Goal: Task Accomplishment & Management: Complete application form

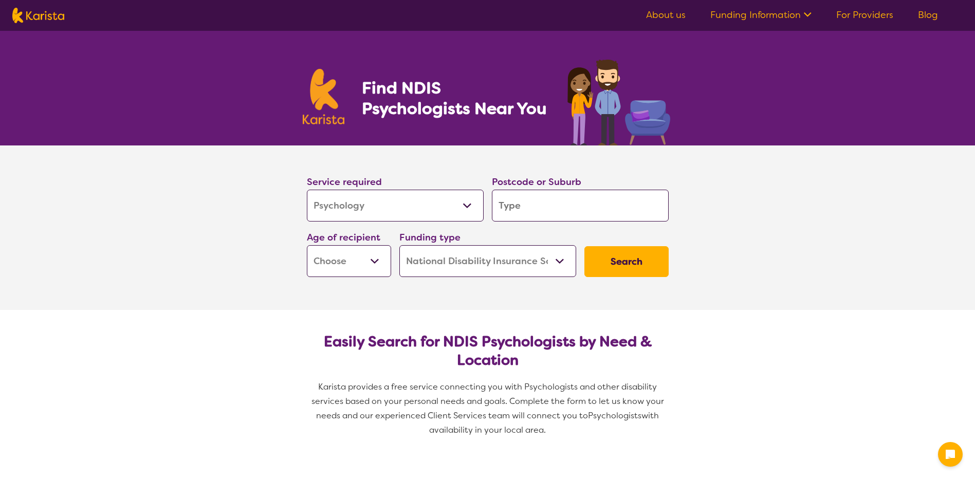
select select "Psychology"
select select "NDIS"
select select "Psychology"
select select "NDIS"
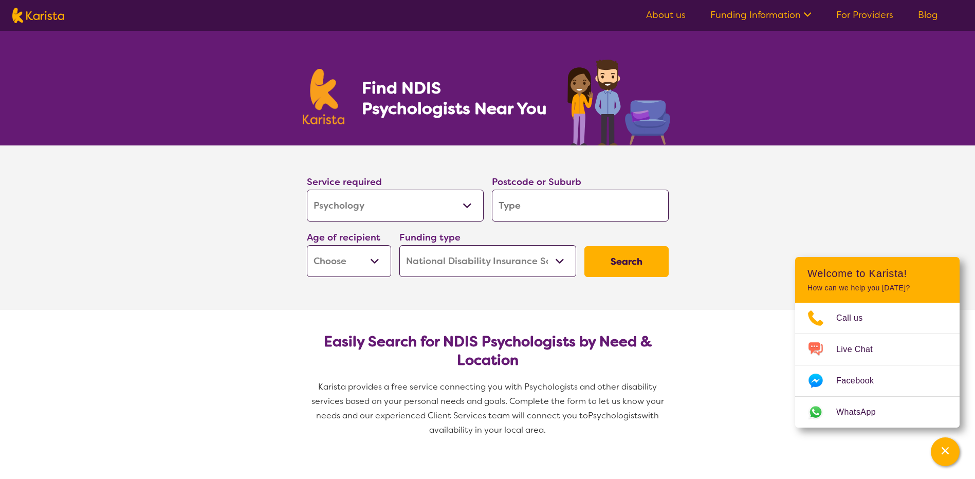
click at [527, 209] on input "search" at bounding box center [580, 206] width 177 height 32
type input "B"
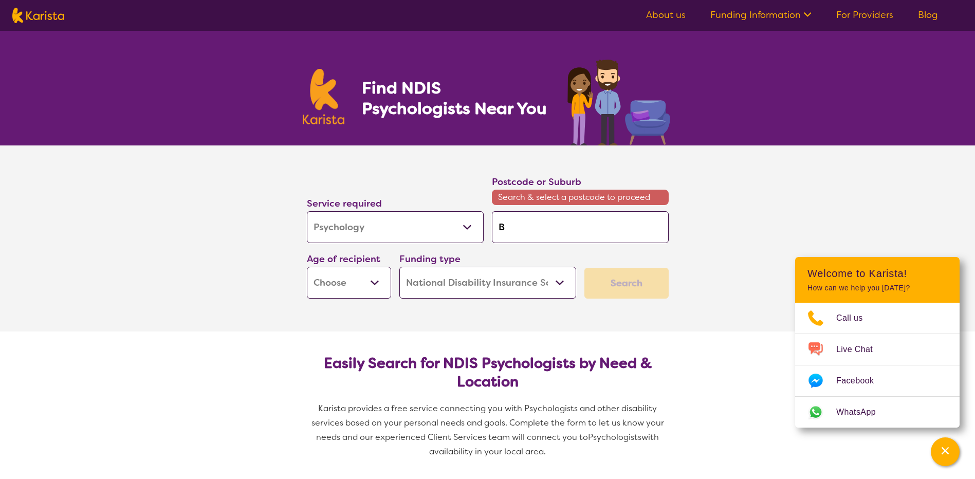
type input "Br"
type input "Bra"
type input "[PERSON_NAME]"
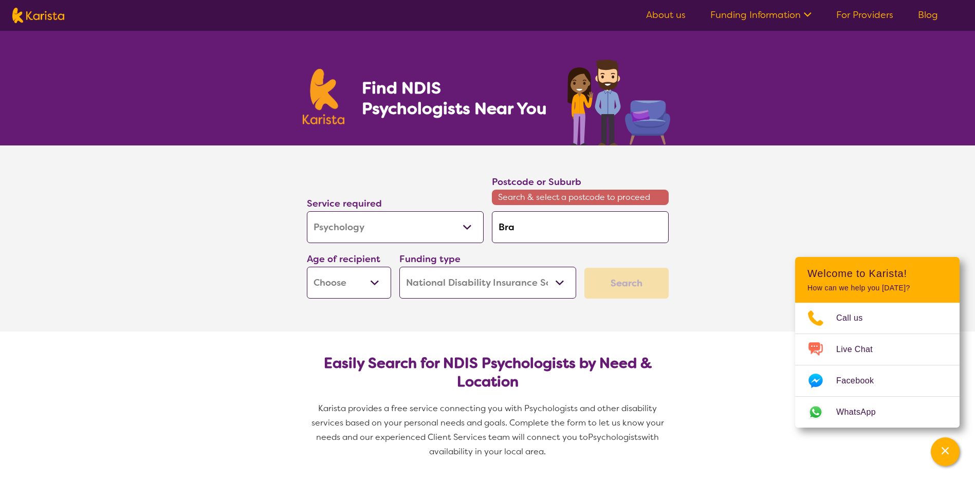
type input "[PERSON_NAME]"
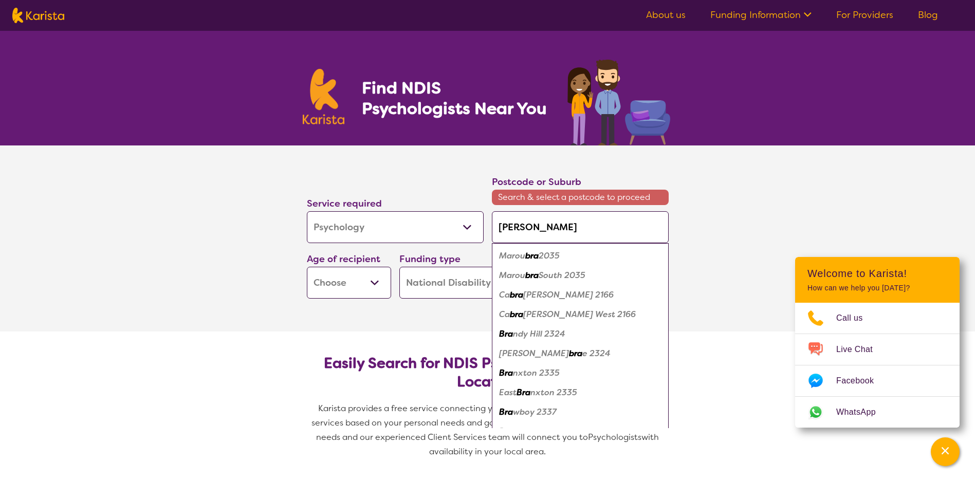
type input "[PERSON_NAME]"
type input "Braddo"
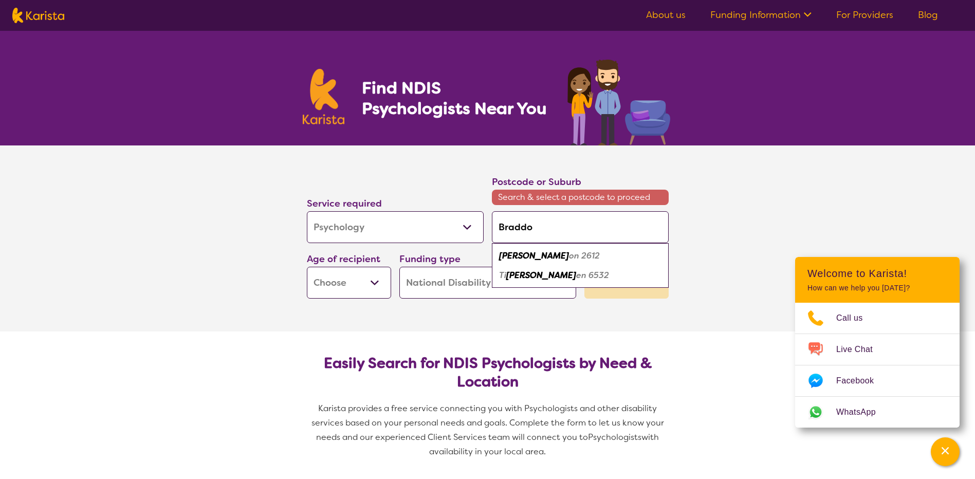
type input "Braddon"
click at [534, 258] on em "2612" at bounding box center [543, 255] width 19 height 11
type input "2612"
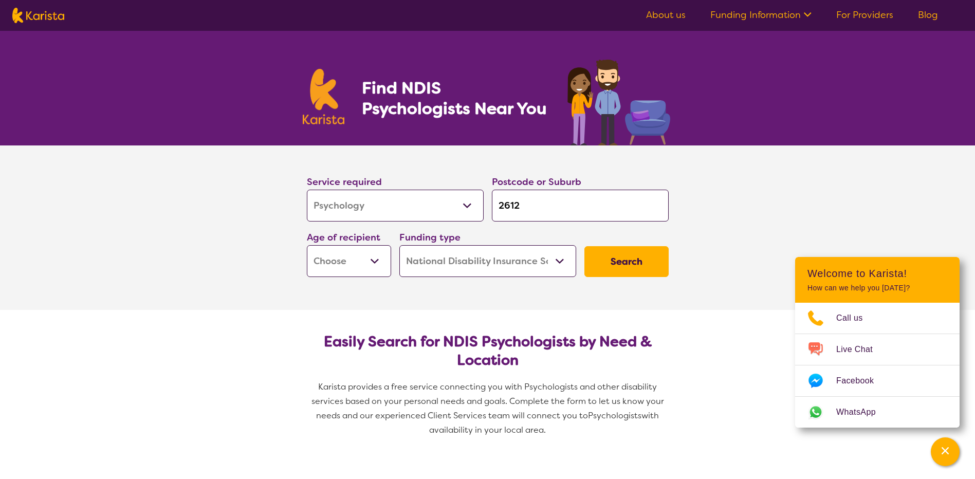
click at [376, 268] on select "Early Childhood - 0 to 9 Child - 10 to 11 Adolescent - 12 to 17 Adult - 18 to 6…" at bounding box center [349, 261] width 84 height 32
click at [738, 274] on section "Service required Allied Health Assistant Assessment ([MEDICAL_DATA] or [MEDICAL…" at bounding box center [487, 227] width 975 height 164
click at [369, 260] on select "Early Childhood - 0 to 9 Child - 10 to 11 Adolescent - 12 to 17 Adult - 18 to 6…" at bounding box center [349, 261] width 84 height 32
select select "AD"
click at [307, 245] on select "Early Childhood - 0 to 9 Child - 10 to 11 Adolescent - 12 to 17 Adult - 18 to 6…" at bounding box center [349, 261] width 84 height 32
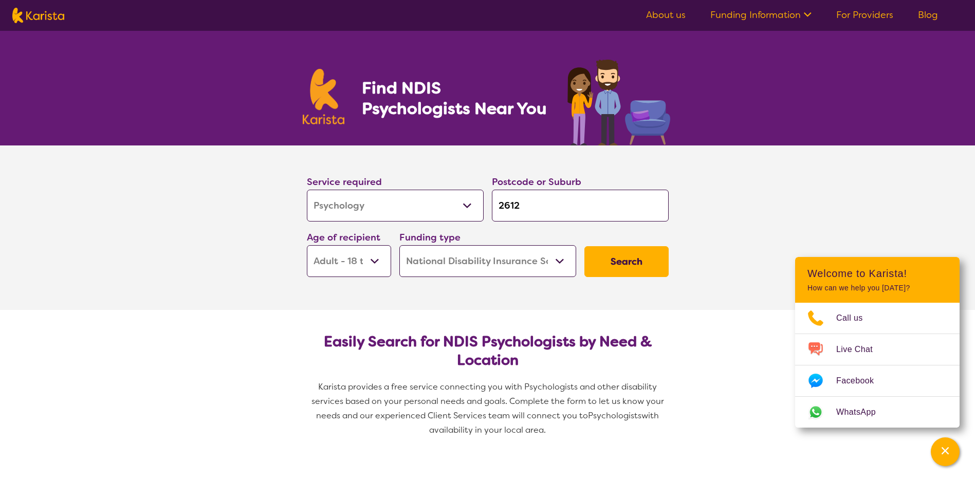
select select "AD"
click at [630, 261] on button "Search" at bounding box center [626, 261] width 84 height 31
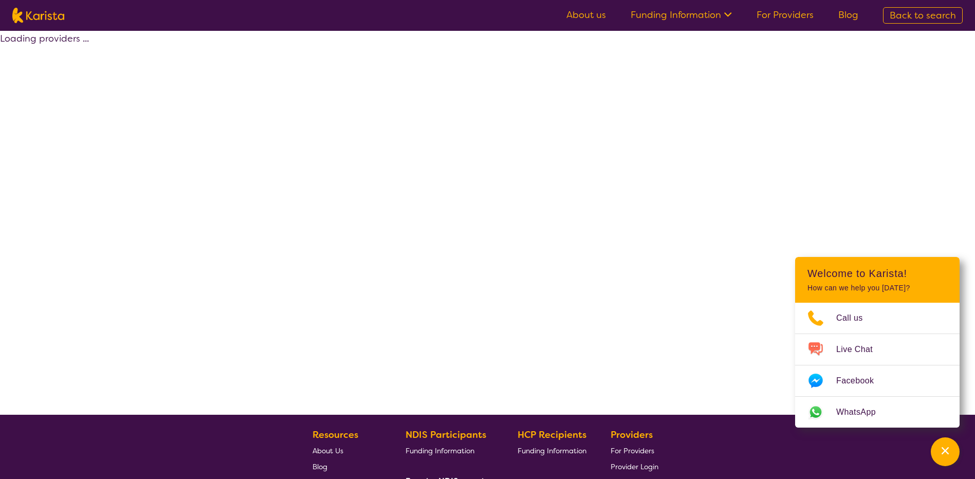
select select "by_score"
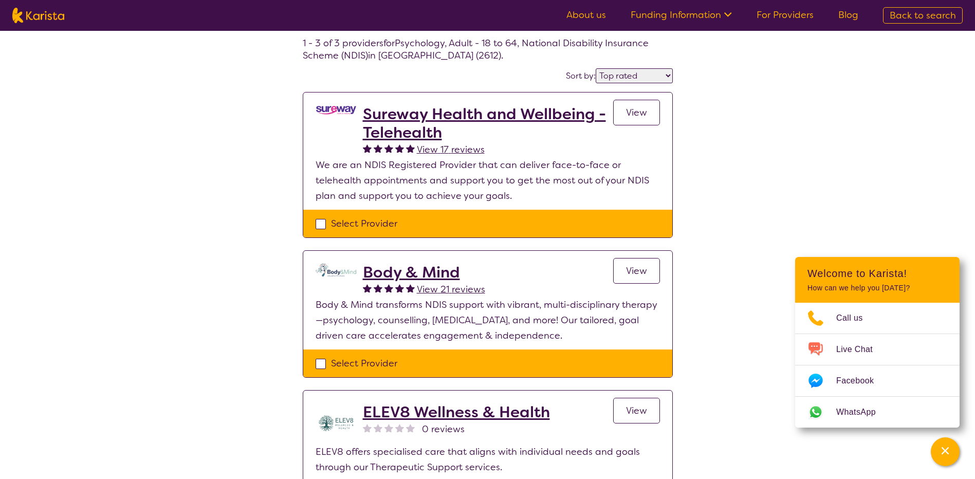
scroll to position [154, 0]
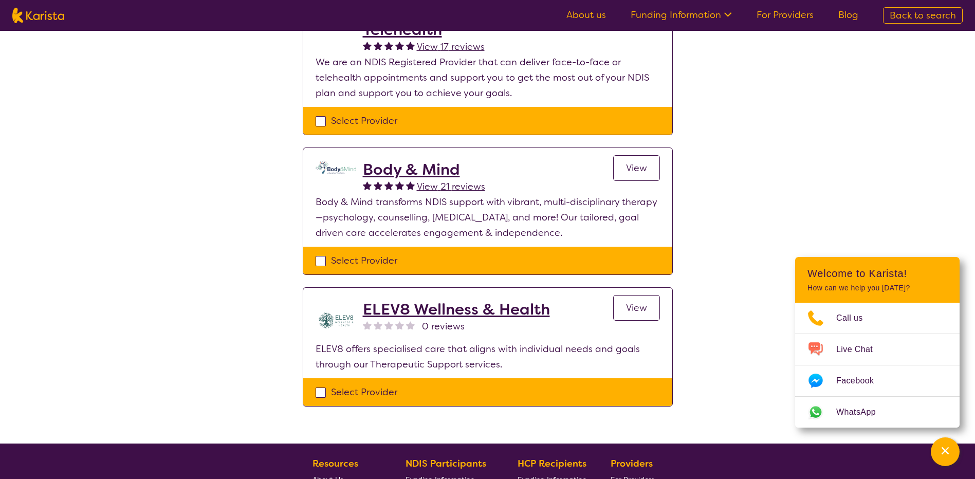
click at [321, 260] on div "Select Provider" at bounding box center [488, 260] width 344 height 15
checkbox input "true"
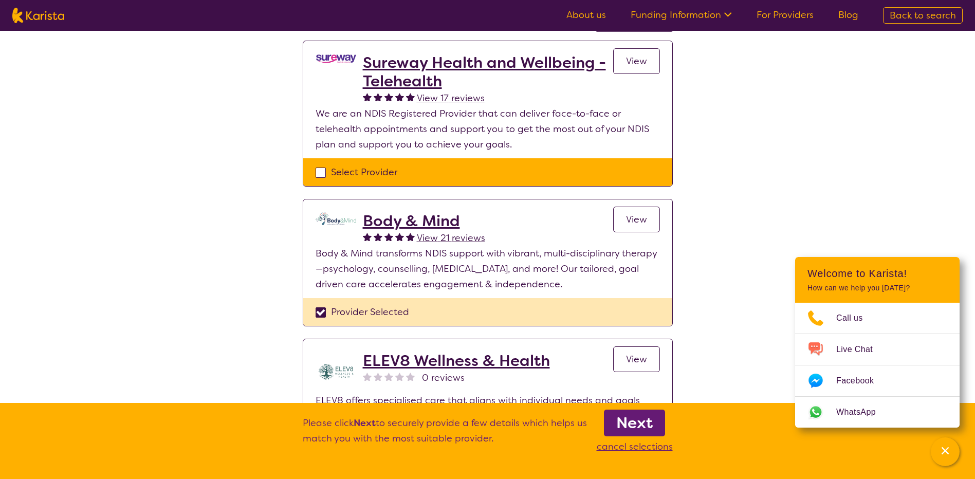
scroll to position [51, 0]
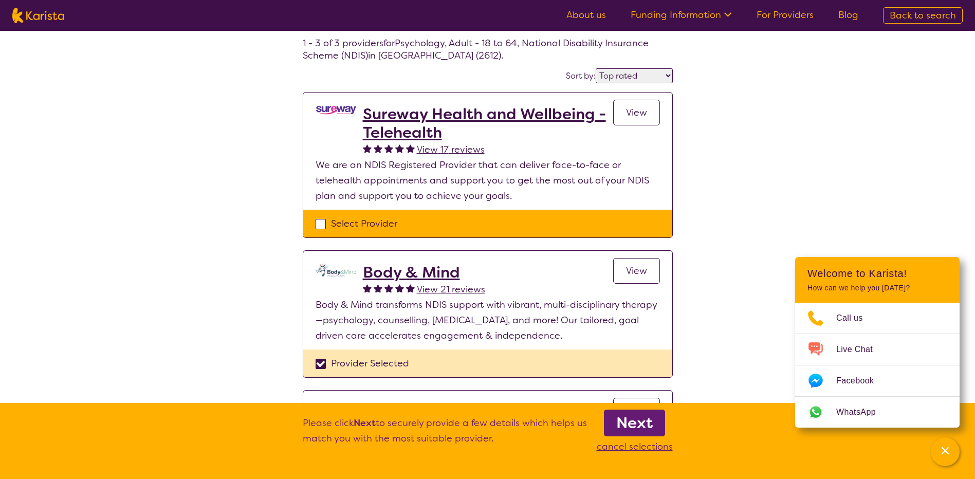
click at [634, 416] on b "Next" at bounding box center [634, 423] width 36 height 21
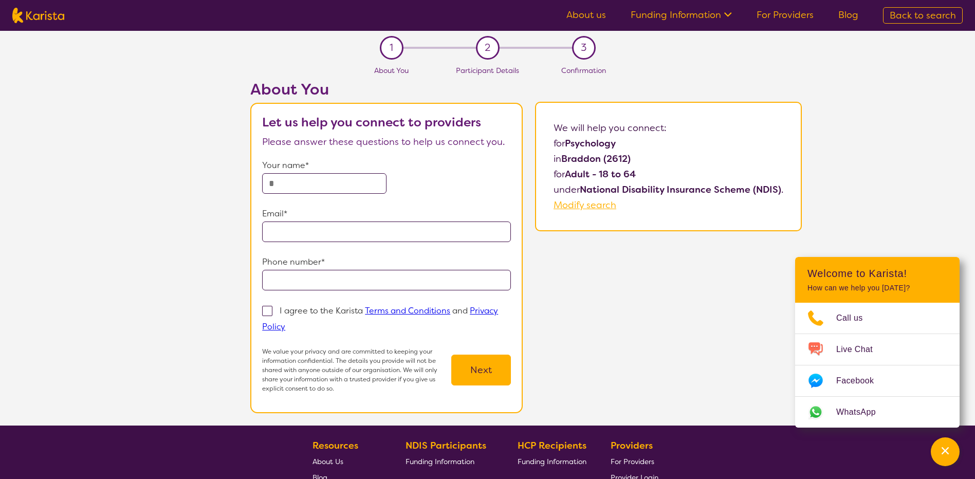
click at [339, 182] on input "text" at bounding box center [324, 183] width 124 height 21
type input "**********"
click at [343, 235] on input "email" at bounding box center [386, 232] width 249 height 21
type input "**********"
drag, startPoint x: 331, startPoint y: 281, endPoint x: 323, endPoint y: 276, distance: 9.7
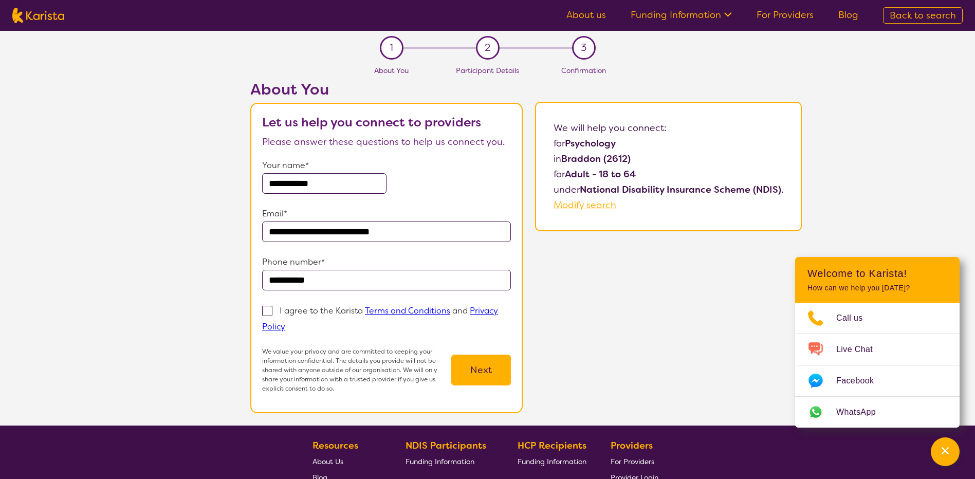
click at [323, 276] on input "**********" at bounding box center [386, 280] width 249 height 21
drag, startPoint x: 323, startPoint y: 276, endPoint x: 280, endPoint y: 283, distance: 43.7
click at [280, 283] on input "**********" at bounding box center [386, 280] width 249 height 21
type input "**********"
click at [268, 310] on span at bounding box center [267, 311] width 10 height 10
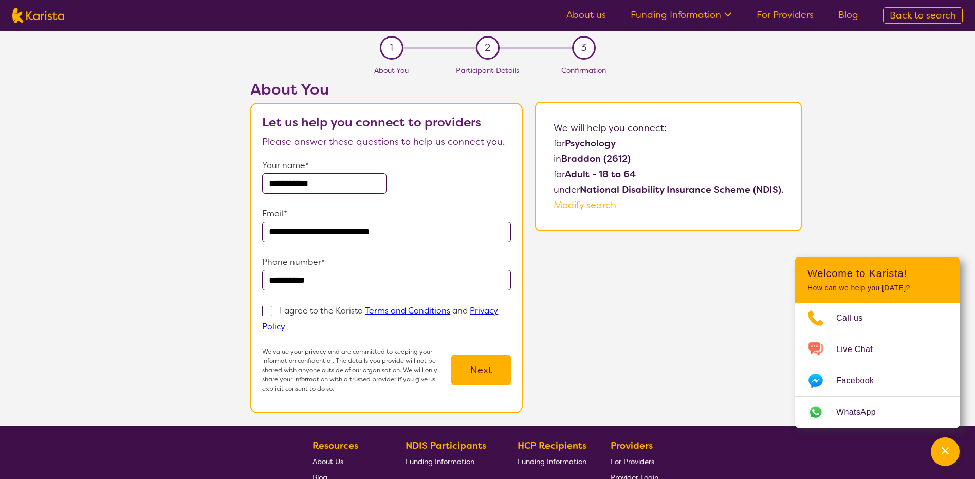
click at [285, 323] on input "I agree to the Karista Terms and Conditions and Privacy Policy" at bounding box center [288, 326] width 7 height 7
checkbox input "true"
click at [478, 366] on button "Next" at bounding box center [481, 370] width 60 height 31
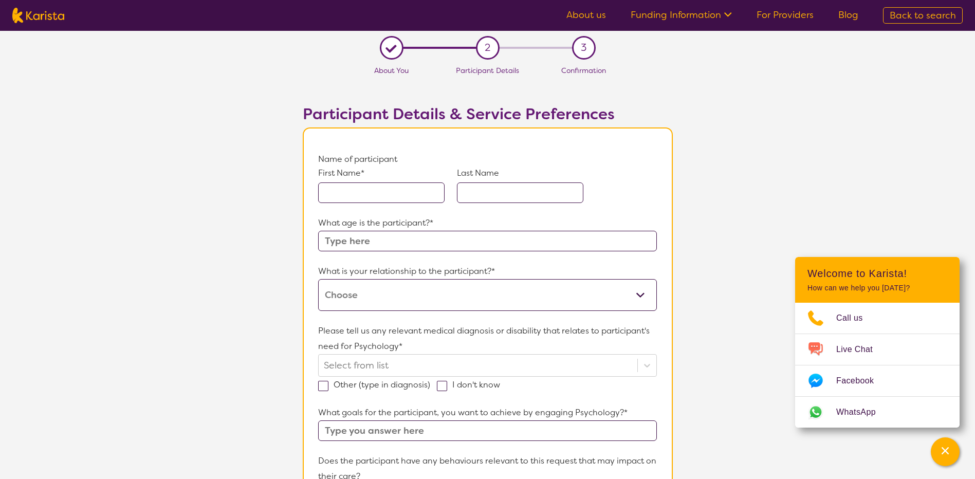
click at [376, 191] on input "text" at bounding box center [381, 192] width 126 height 21
type input "Bryce"
click at [530, 188] on input "text" at bounding box center [520, 192] width 126 height 21
type input "[PERSON_NAME]"
click at [495, 246] on input "text" at bounding box center [487, 241] width 338 height 21
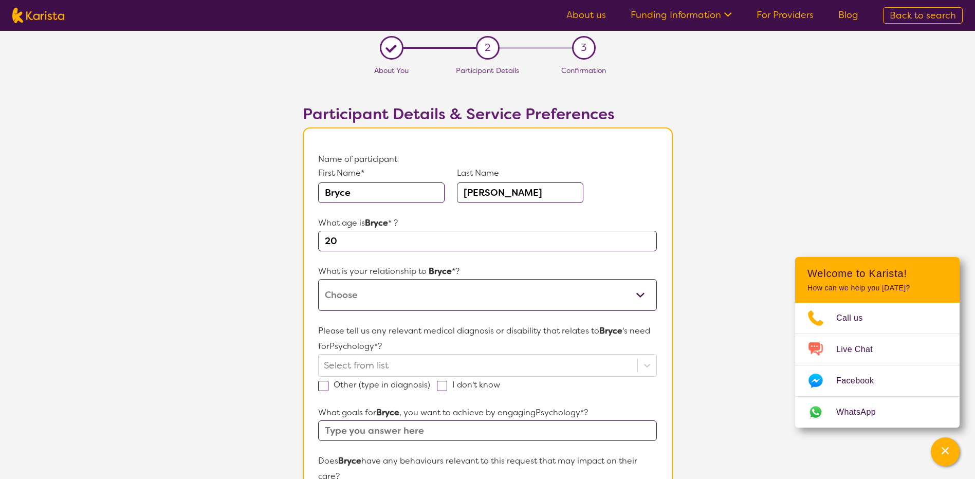
type input "20"
click at [488, 289] on select "This request is for myself I am their parent I am their child I am their spouse…" at bounding box center [487, 295] width 338 height 32
select select "I am their Support Coordinator"
click at [318, 279] on select "This request is for myself I am their parent I am their child I am their spouse…" at bounding box center [487, 295] width 338 height 32
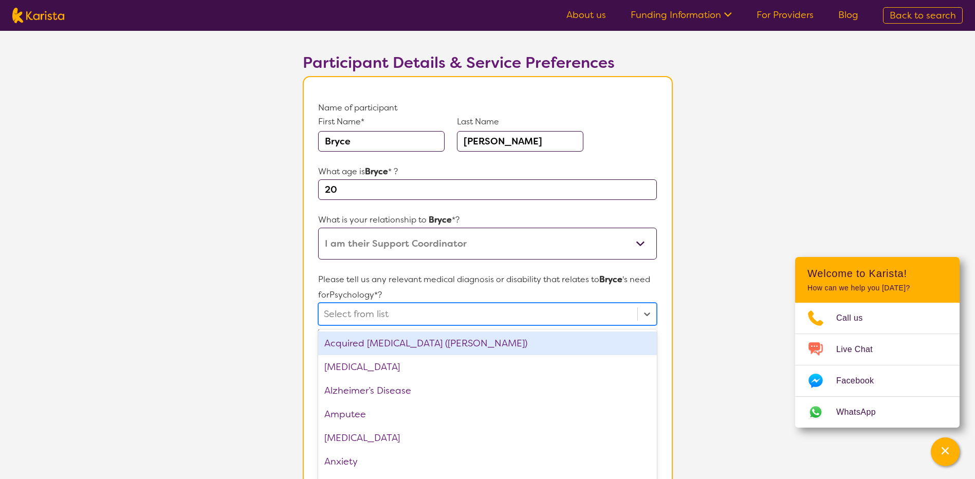
click at [449, 325] on div "option Acquired [MEDICAL_DATA] (ABI) focused, 1 of 75. 75 results available. Us…" at bounding box center [487, 314] width 338 height 23
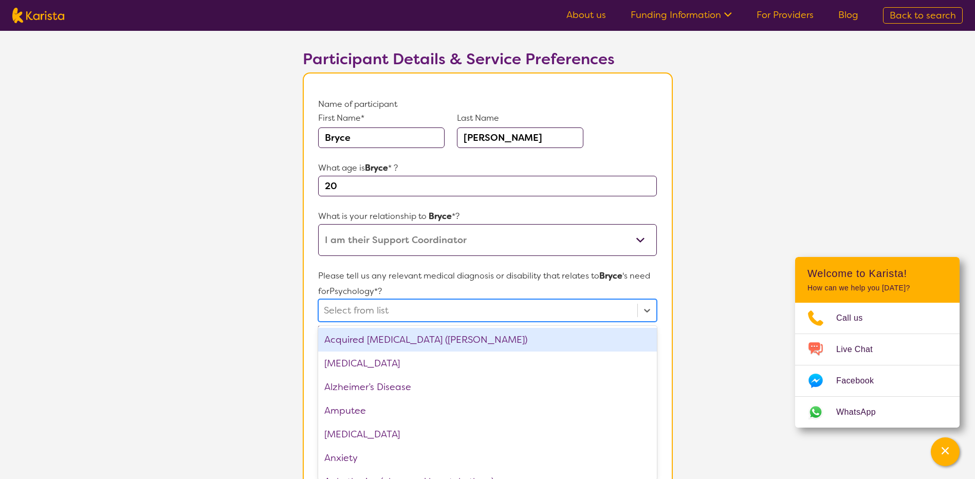
scroll to position [60, 0]
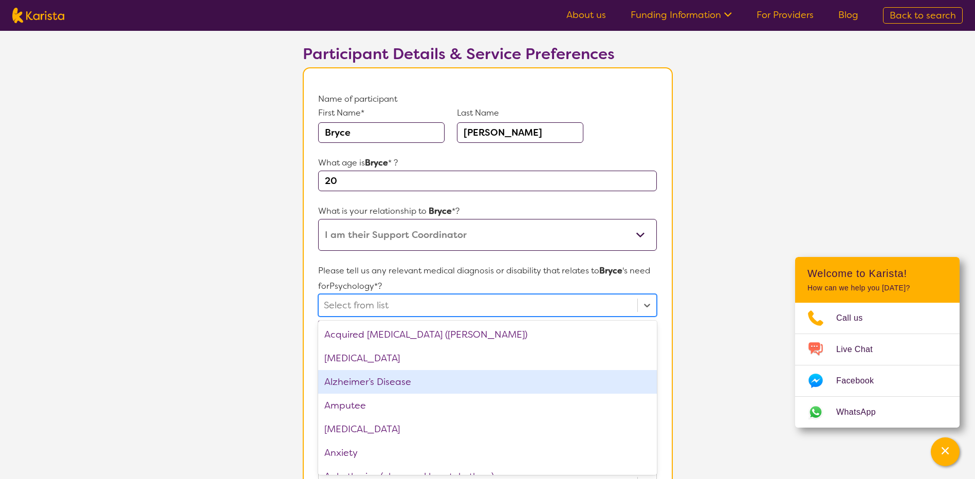
click at [749, 376] on section "L About You 2 Participant Details 3 Confirmation Participant Details & Service …" at bounding box center [487, 424] width 975 height 906
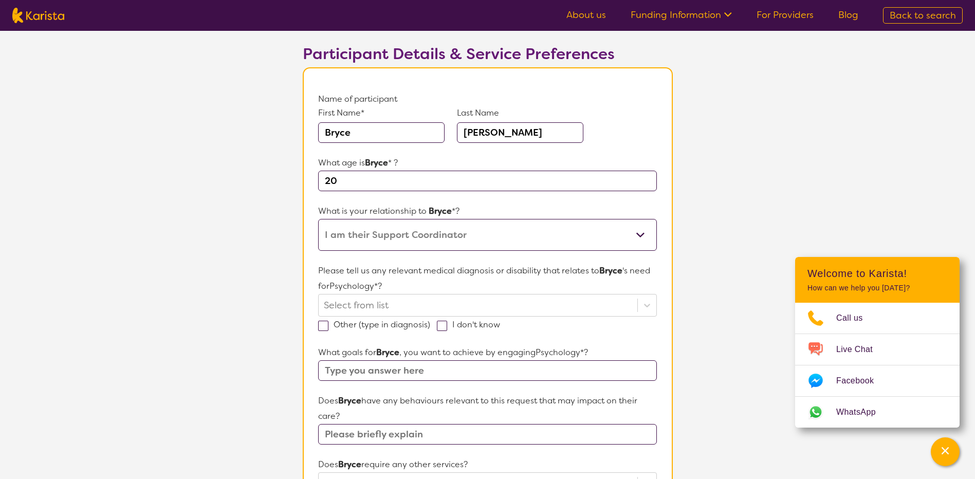
click at [439, 324] on span at bounding box center [442, 326] width 10 height 10
click at [500, 324] on input "I don't know" at bounding box center [503, 324] width 7 height 7
checkbox input "true"
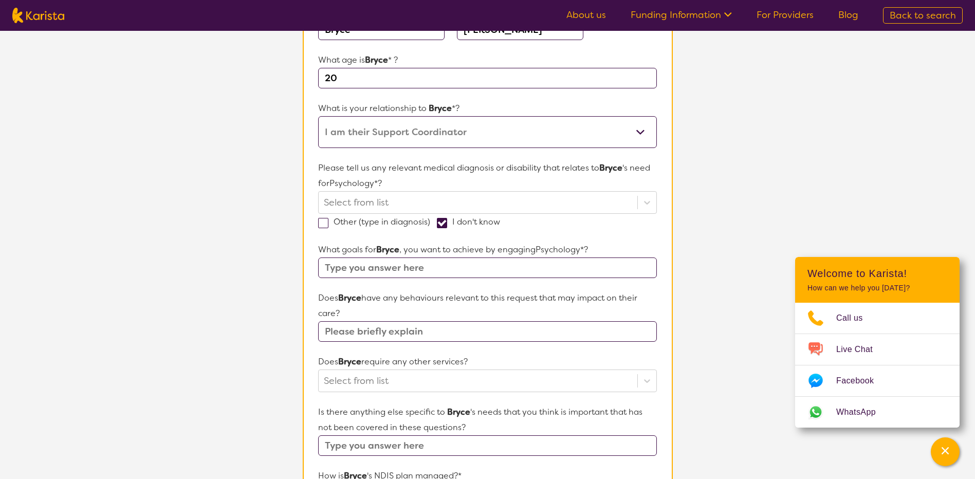
click at [439, 267] on input "text" at bounding box center [487, 268] width 338 height 21
paste input "I would like to have strategies developed to assist with managing my emotions"
type input "I would like to have strategies developed to assist with managing my emotions"
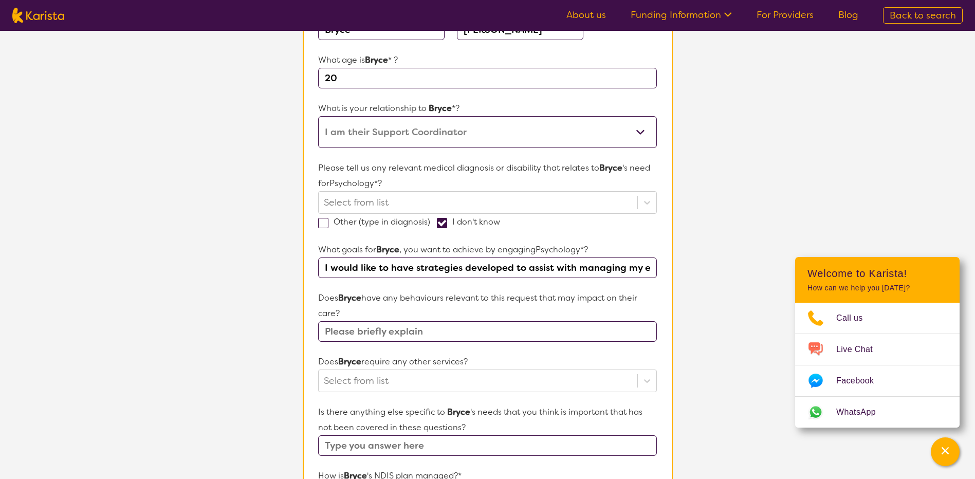
click at [414, 334] on input "text" at bounding box center [487, 331] width 338 height 21
type input "none"
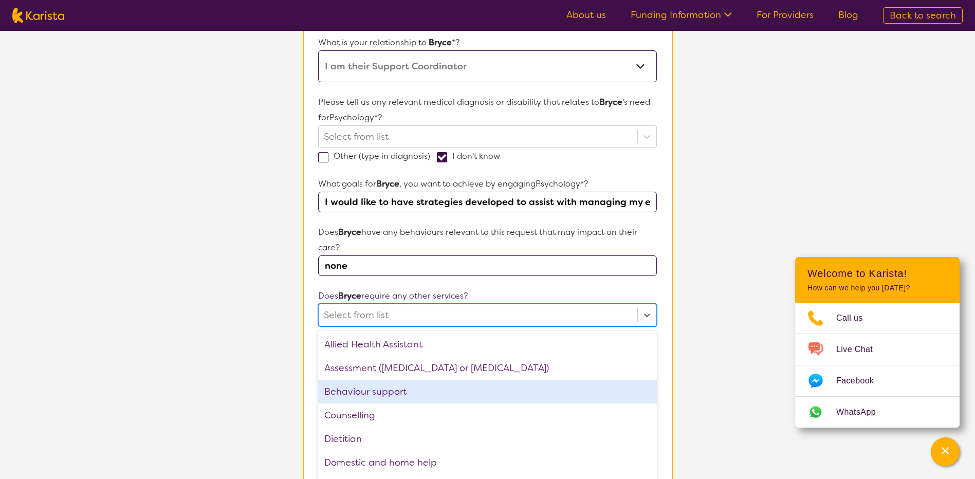
click at [419, 326] on div "option Behaviour support focused, 3 of 21. 21 results available. Use Up and Dow…" at bounding box center [487, 315] width 338 height 23
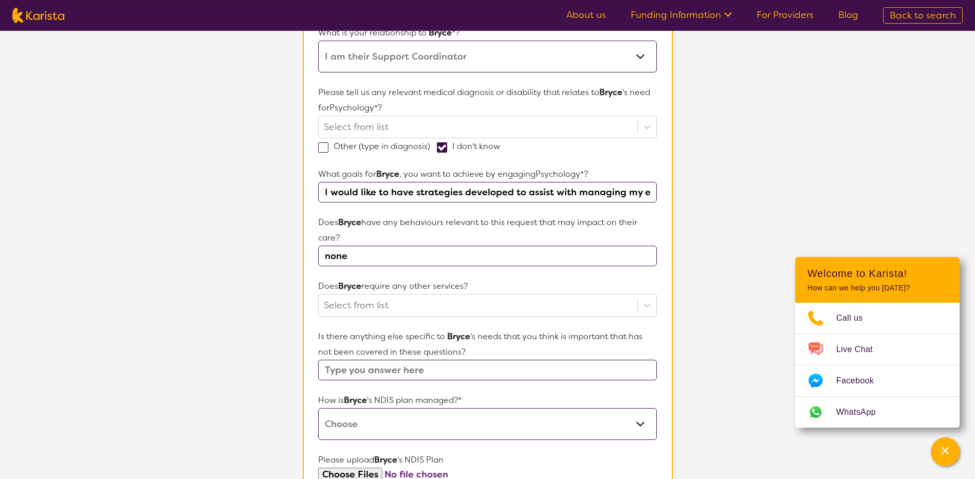
click at [702, 361] on section "L About You 2 Participant Details 3 Confirmation Participant Details & Service …" at bounding box center [487, 245] width 975 height 906
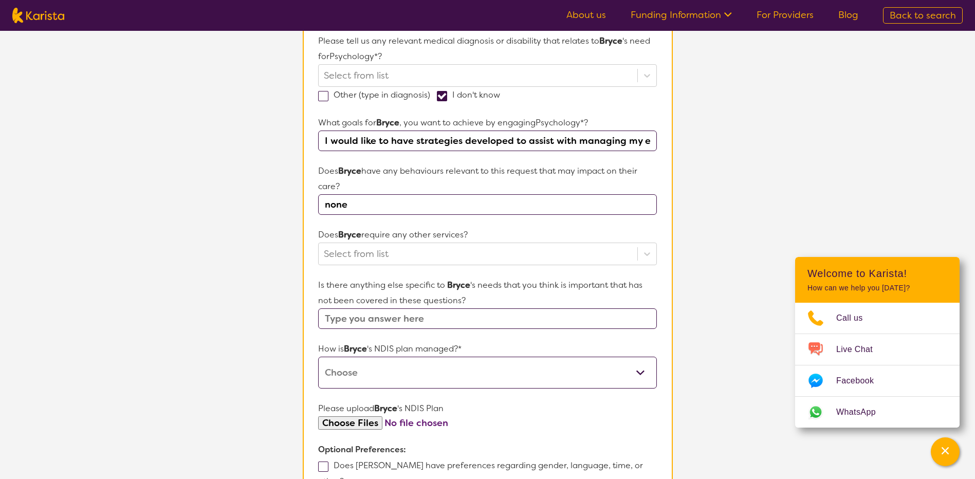
click at [642, 373] on select "Self-managed NDIS plan Managed by a registered plan management provider (not th…" at bounding box center [487, 373] width 338 height 32
select select "Agency Managed"
click at [318, 357] on select "Self-managed NDIS plan Managed by a registered plan management provider (not th…" at bounding box center [487, 373] width 338 height 32
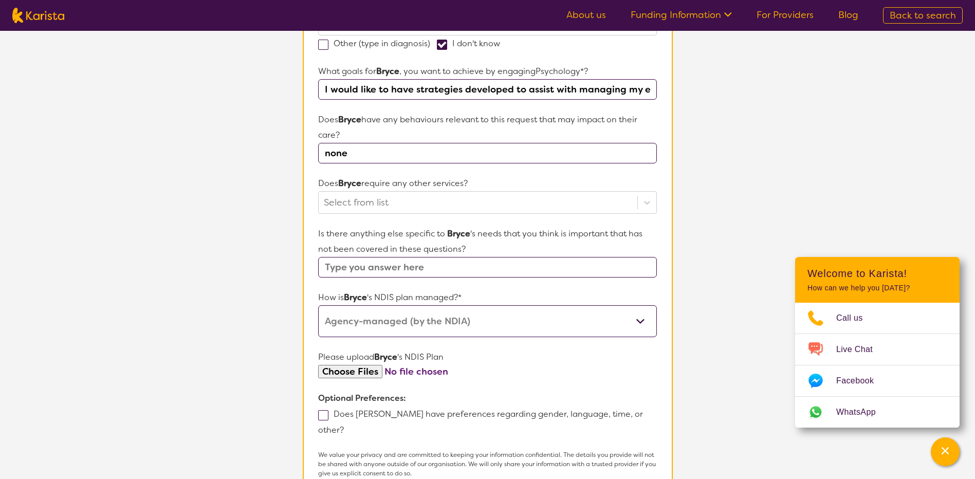
scroll to position [393, 0]
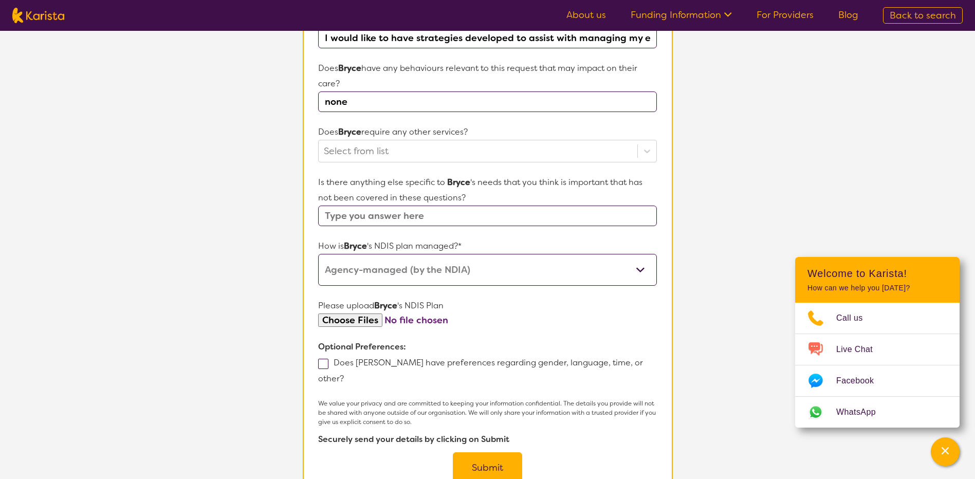
click at [489, 452] on button "Submit" at bounding box center [487, 467] width 69 height 31
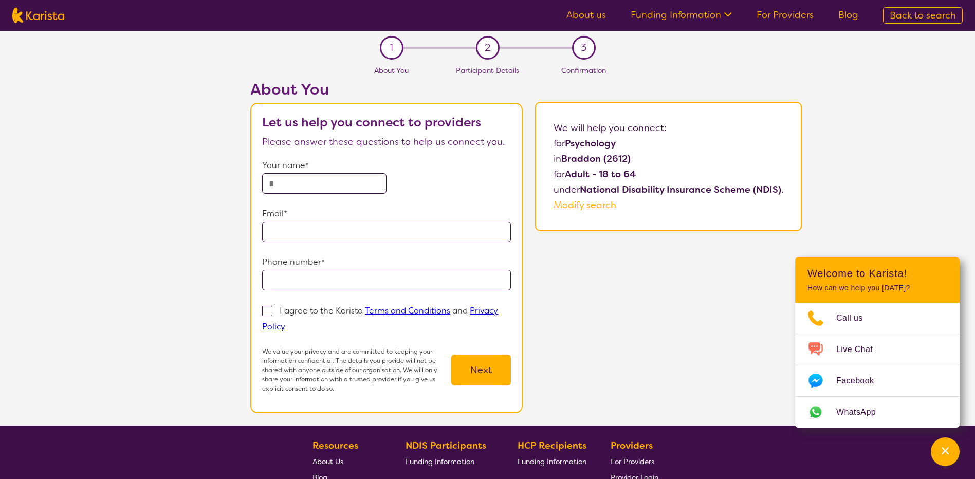
scroll to position [51, 0]
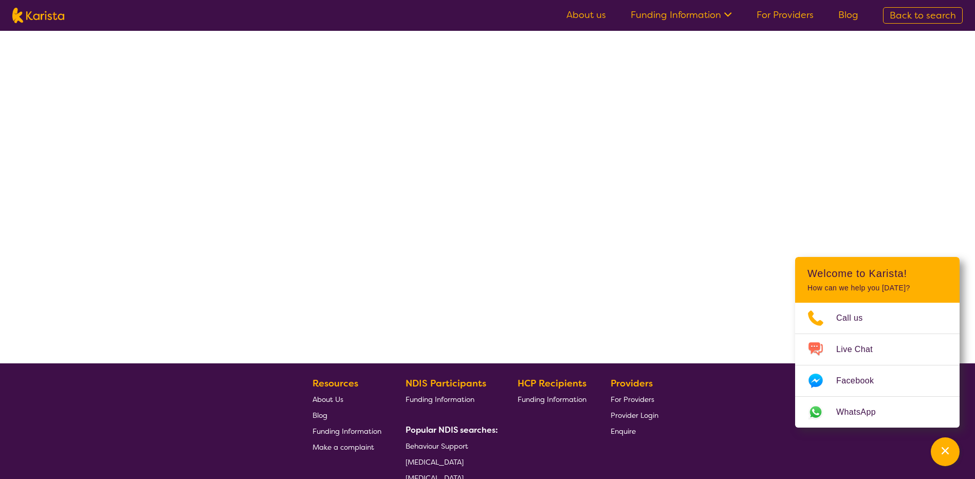
select select "by_score"
